Goal: Transaction & Acquisition: Purchase product/service

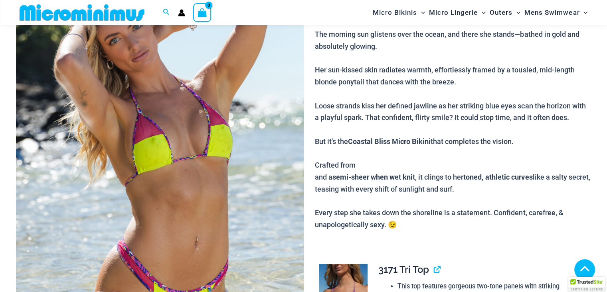
scroll to position [319, 0]
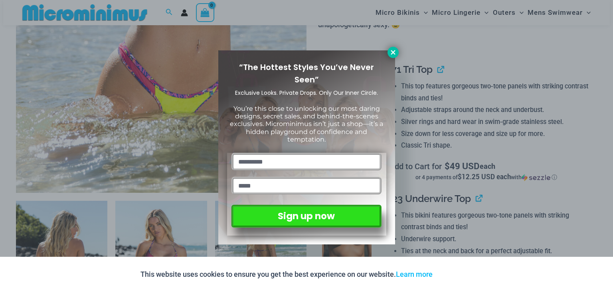
click at [391, 56] on icon at bounding box center [393, 52] width 7 height 7
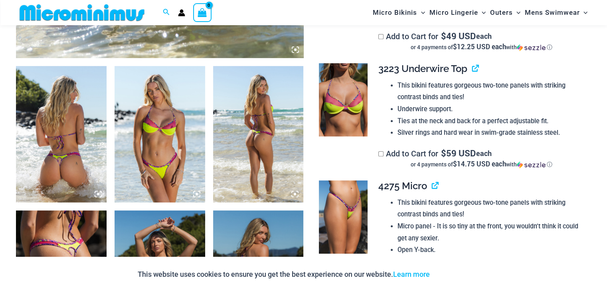
scroll to position [479, 0]
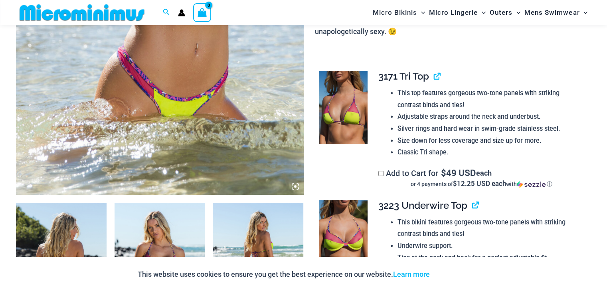
scroll to position [395, 0]
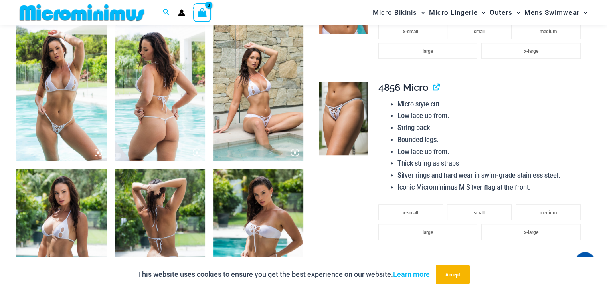
scroll to position [552, 0]
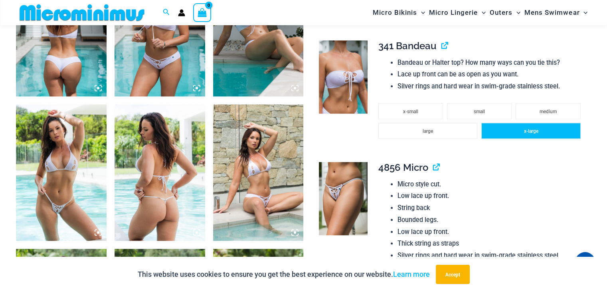
click at [526, 132] on span "x-large" at bounding box center [531, 131] width 14 height 6
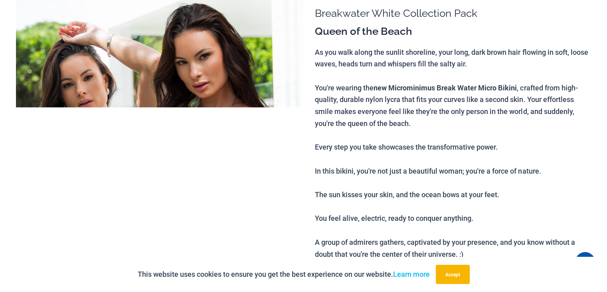
scroll to position [0, 0]
